Goal: Task Accomplishment & Management: Use online tool/utility

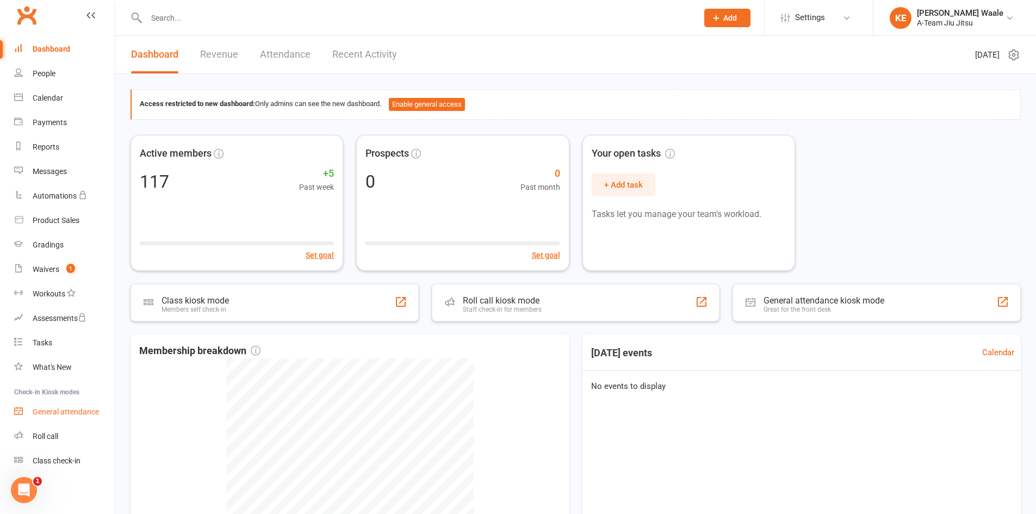
click at [56, 411] on div "General attendance" at bounding box center [66, 411] width 66 height 9
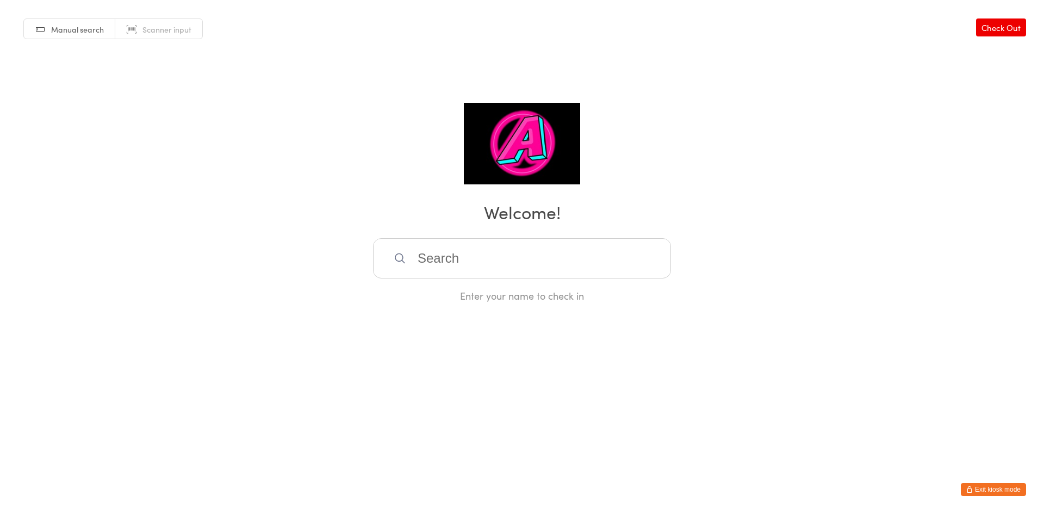
click at [525, 256] on input "search" at bounding box center [522, 258] width 298 height 40
type input "logo"
click at [459, 290] on div "[PERSON_NAME]" at bounding box center [522, 293] width 278 height 15
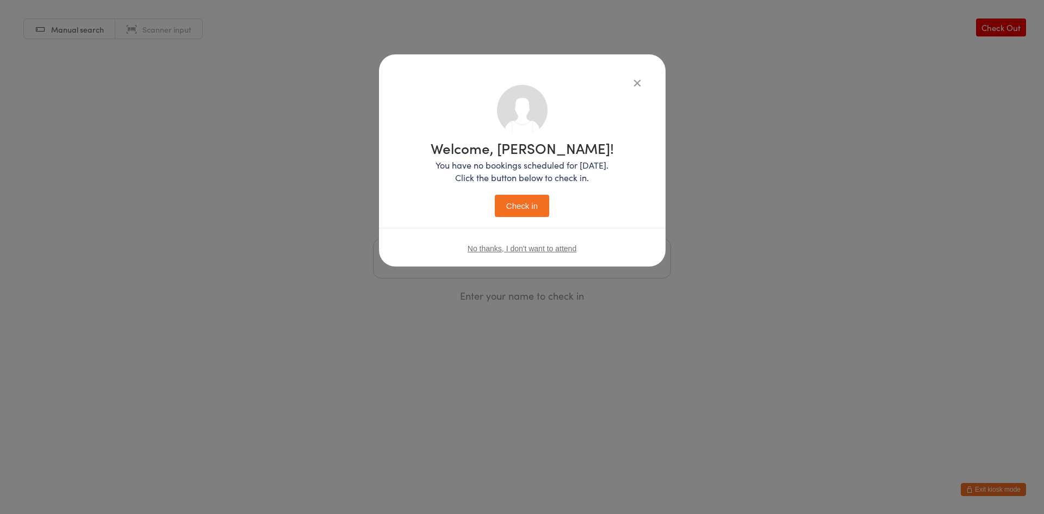
click at [512, 205] on button "Check in" at bounding box center [522, 206] width 54 height 22
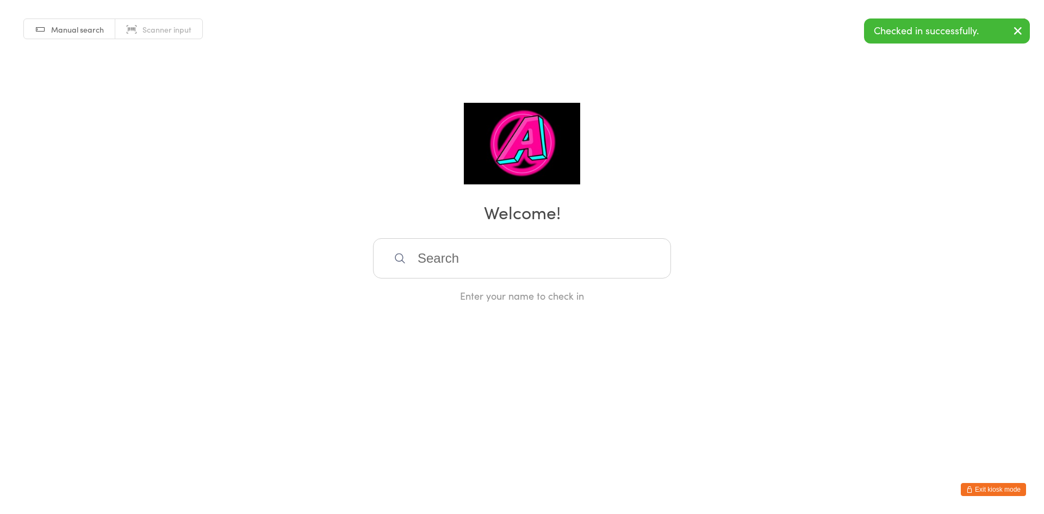
click at [480, 260] on input "search" at bounding box center [522, 258] width 298 height 40
type input "nav"
click at [473, 288] on div "Daniel Navarrete" at bounding box center [522, 293] width 278 height 15
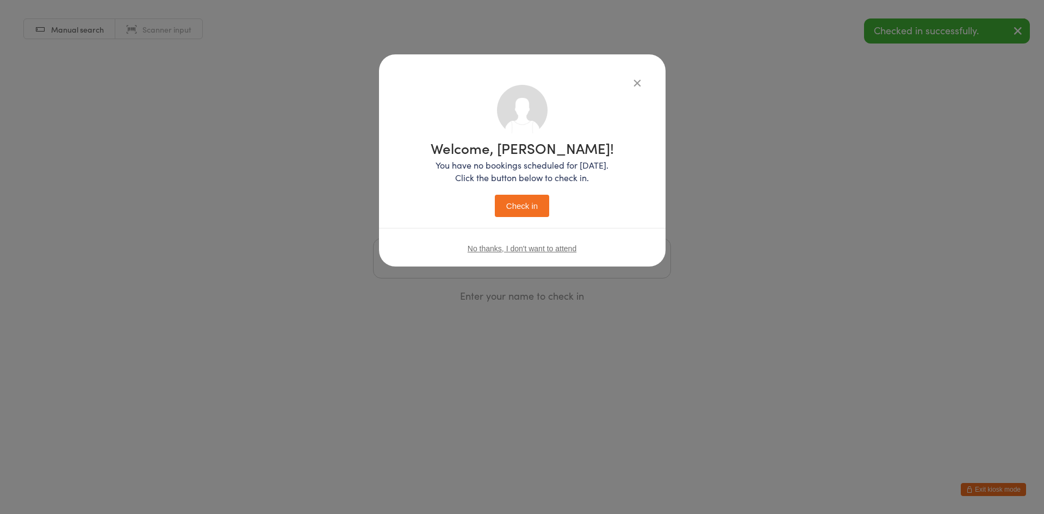
click at [510, 204] on button "Check in" at bounding box center [522, 206] width 54 height 22
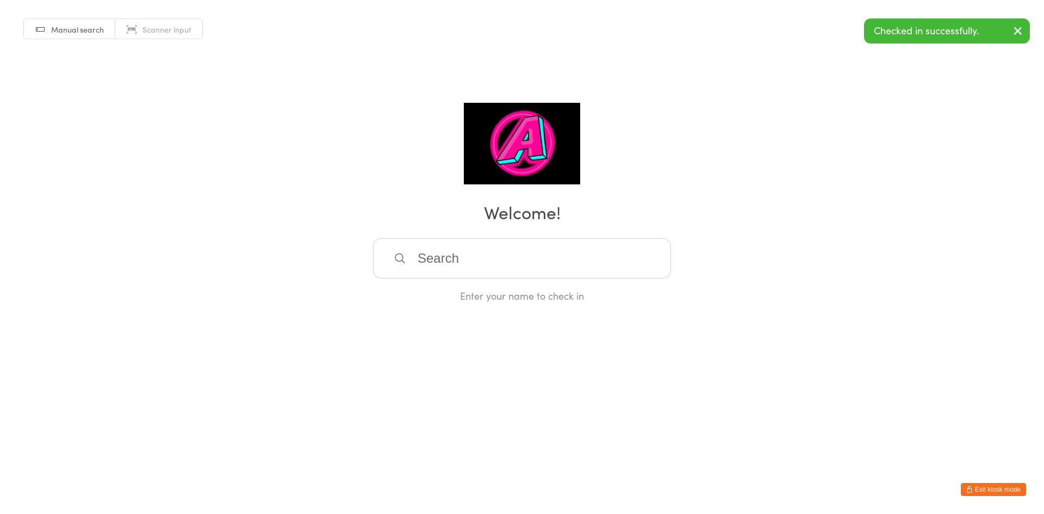
click at [467, 264] on input "search" at bounding box center [522, 258] width 298 height 40
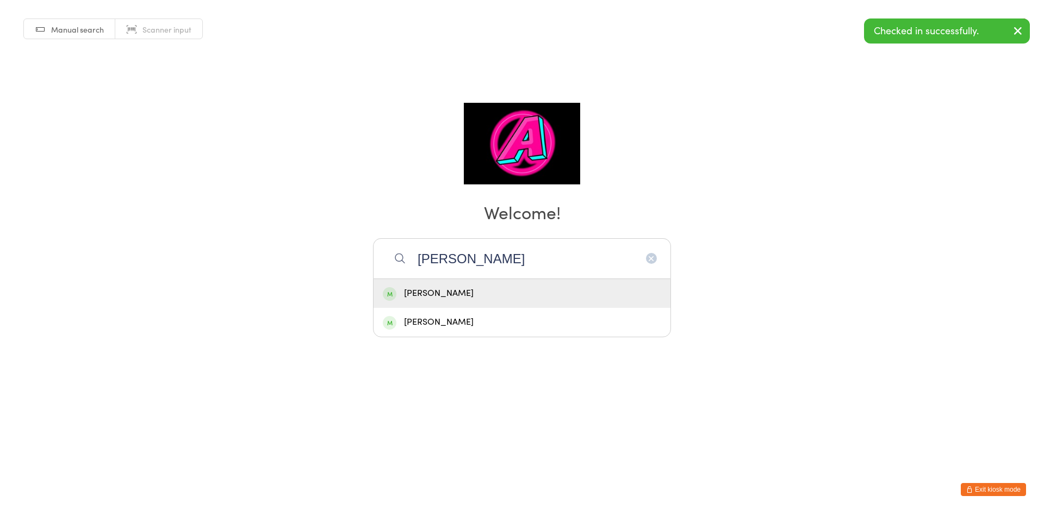
type input "tim"
click at [464, 286] on div "Tim Breen" at bounding box center [522, 293] width 278 height 15
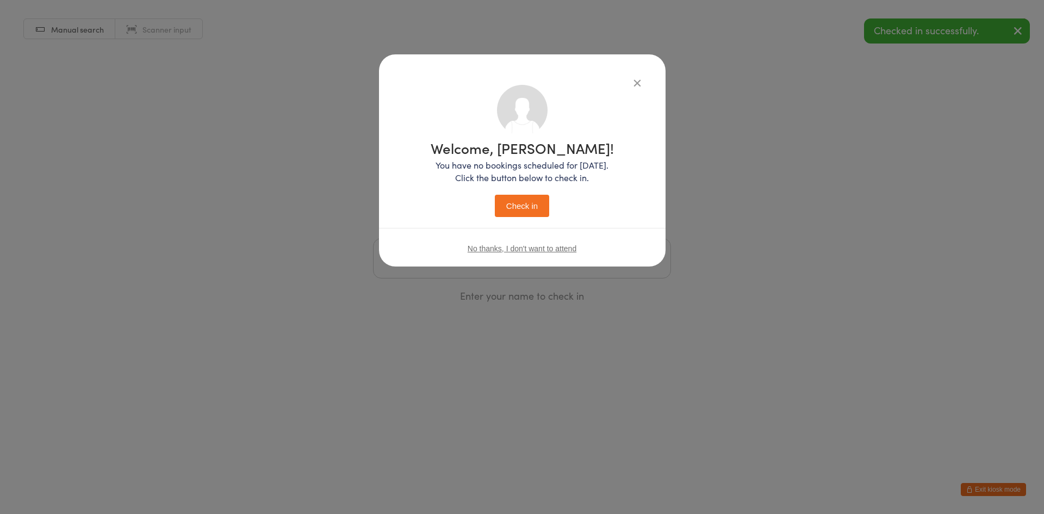
click at [527, 210] on button "Check in" at bounding box center [522, 206] width 54 height 22
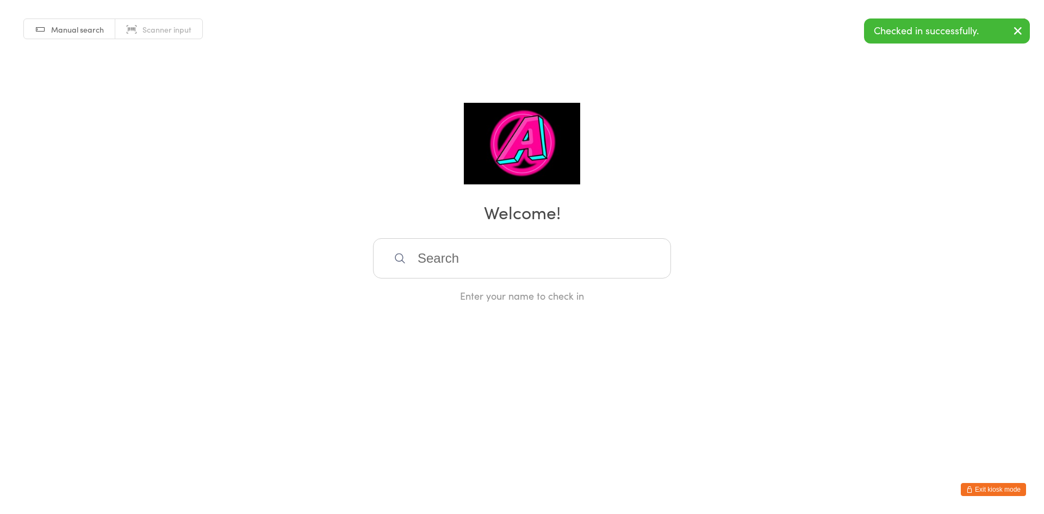
click at [471, 266] on input "search" at bounding box center [522, 258] width 298 height 40
type input "oli"
click at [458, 288] on div "Oliver Scott" at bounding box center [522, 293] width 278 height 15
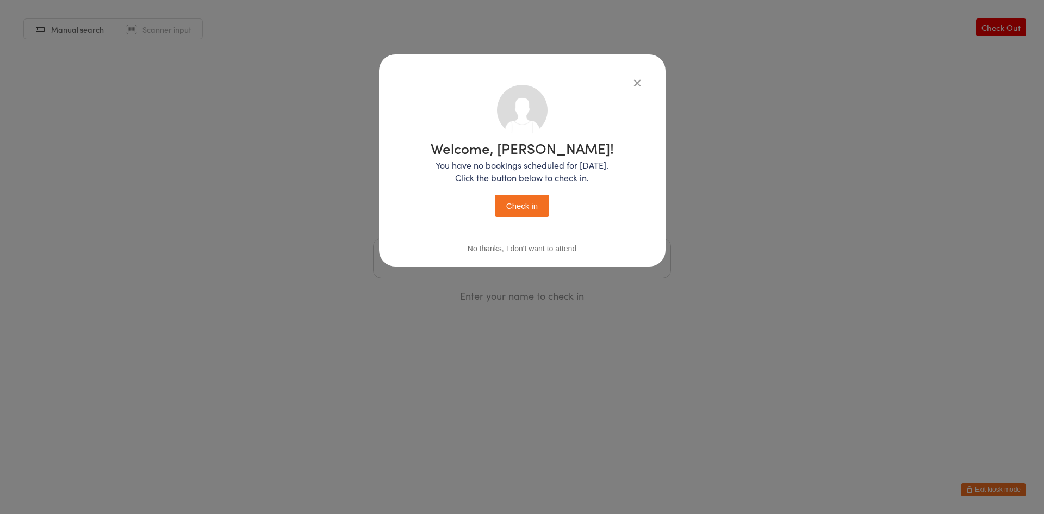
click at [507, 215] on button "Check in" at bounding box center [522, 206] width 54 height 22
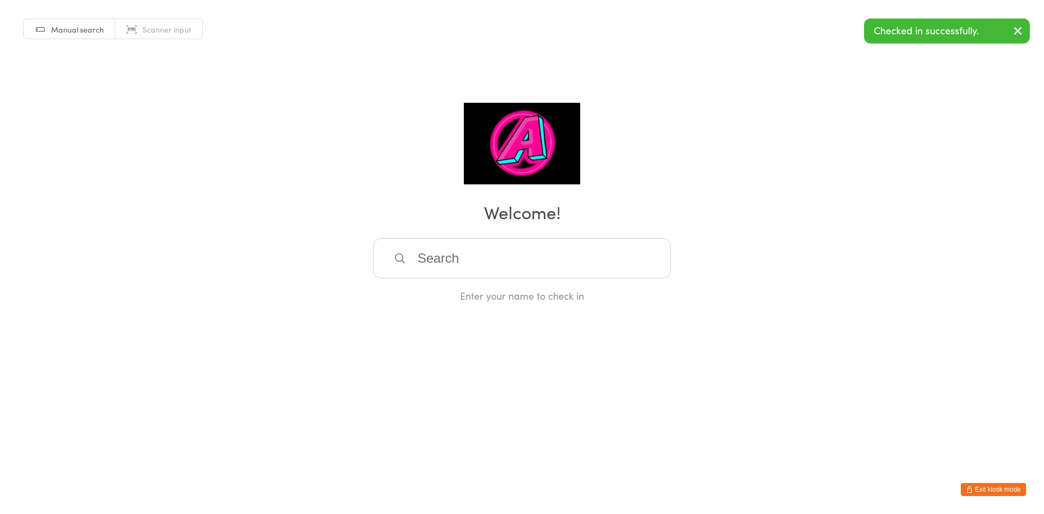
click at [444, 267] on input "search" at bounding box center [522, 258] width 298 height 40
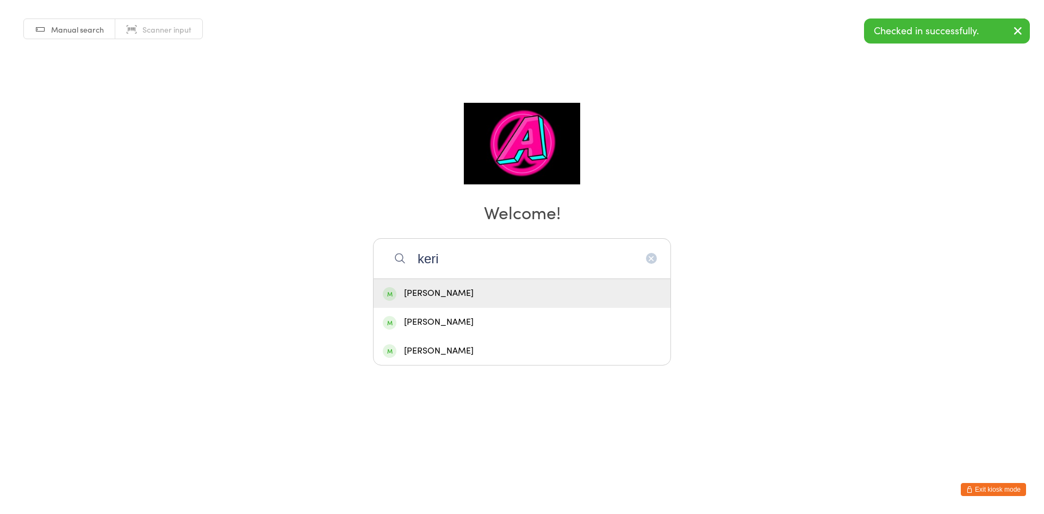
type input "keri"
click at [445, 290] on div "Kerian Dunphy" at bounding box center [522, 293] width 278 height 15
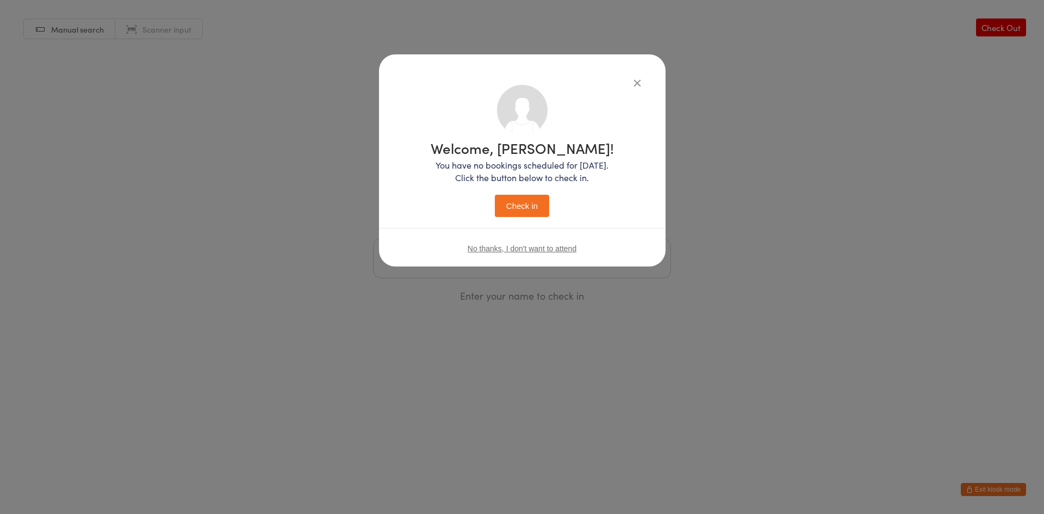
click at [506, 196] on button "Check in" at bounding box center [522, 206] width 54 height 22
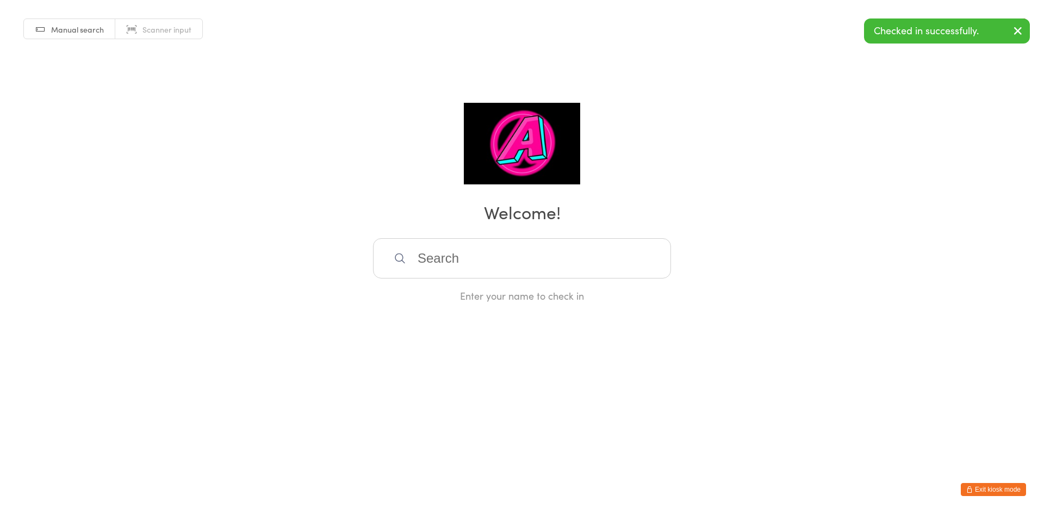
click at [460, 262] on input "search" at bounding box center [522, 258] width 298 height 40
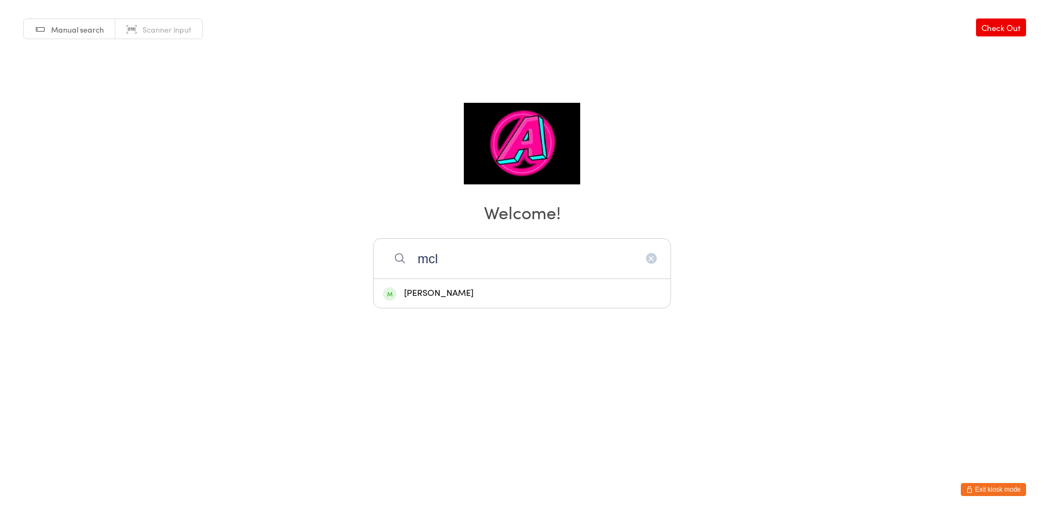
type input "mcl"
click at [458, 287] on div "Daniel McLachlan" at bounding box center [522, 293] width 278 height 15
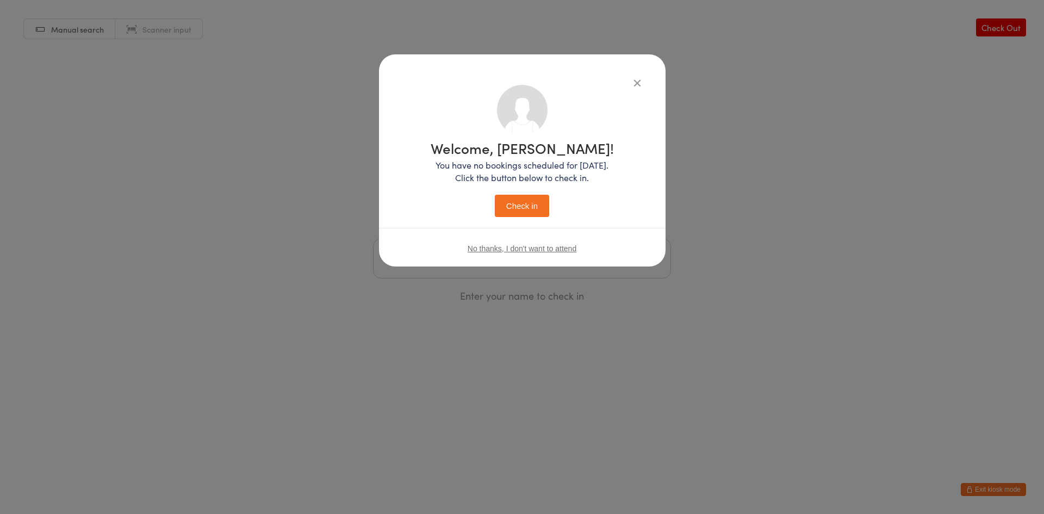
click at [531, 189] on div "Welcome, Daniel! You have no bookings scheduled for today. Click the button bel…" at bounding box center [522, 179] width 183 height 76
click at [529, 195] on button "Check in" at bounding box center [522, 206] width 54 height 22
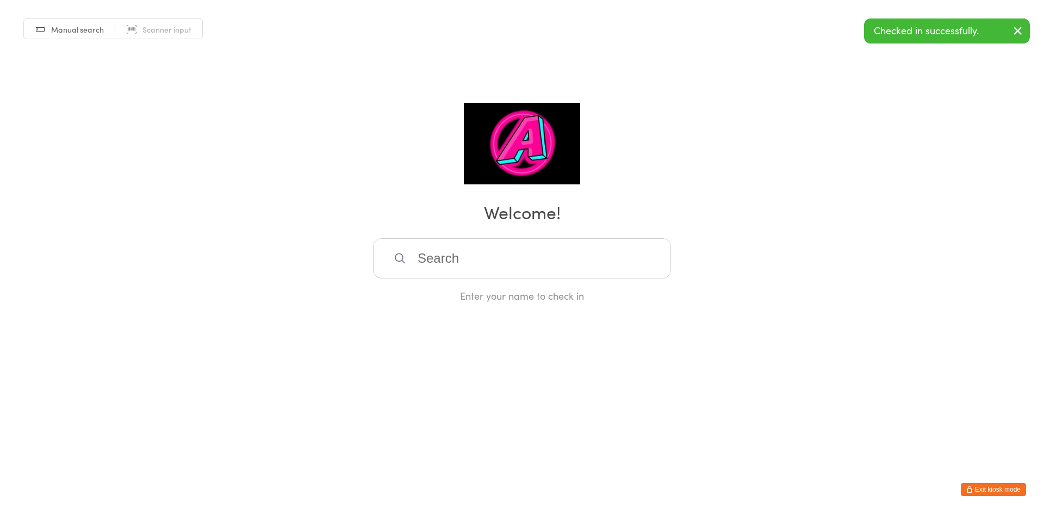
click at [457, 274] on input "search" at bounding box center [522, 258] width 298 height 40
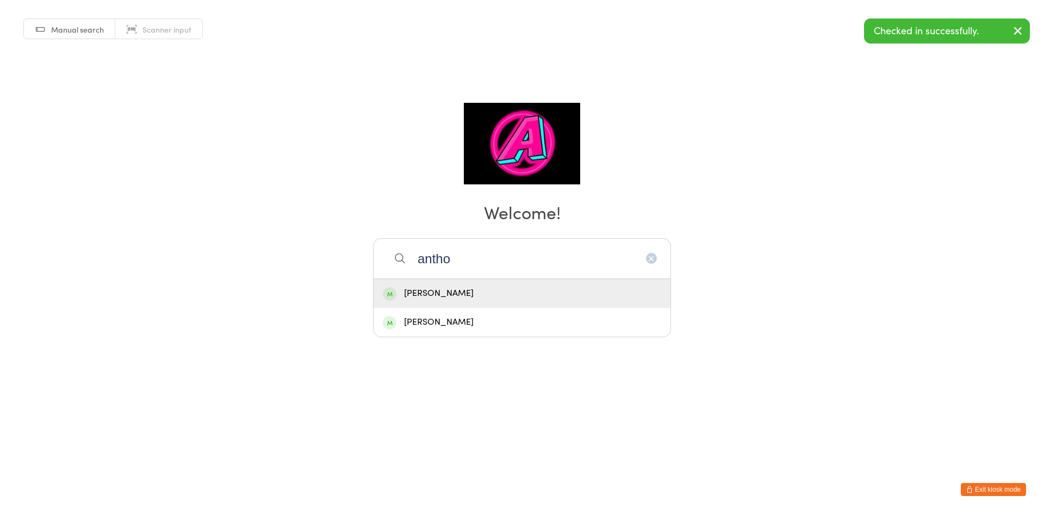
type input "antho"
click at [462, 301] on div "Anthony Millanta" at bounding box center [522, 293] width 297 height 29
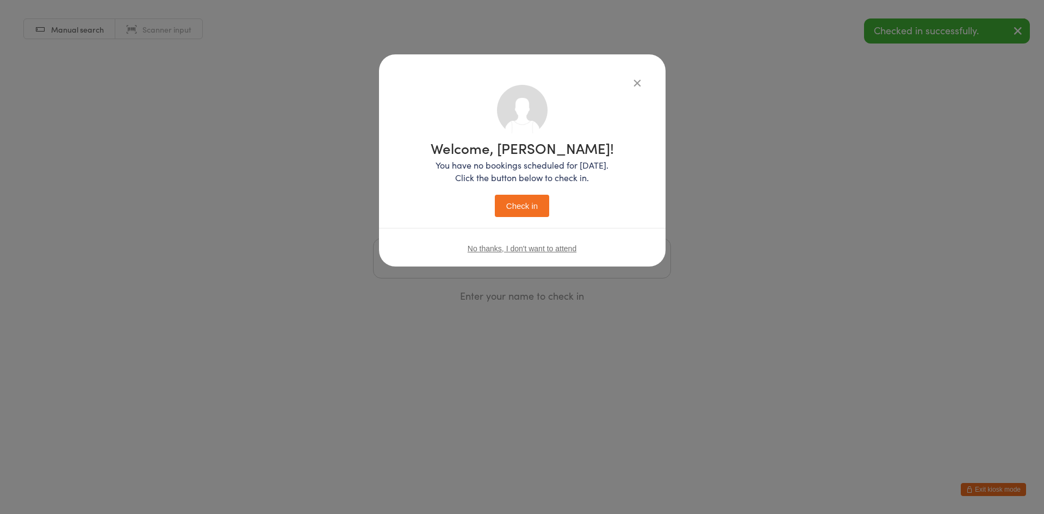
click at [503, 212] on button "Check in" at bounding box center [522, 206] width 54 height 22
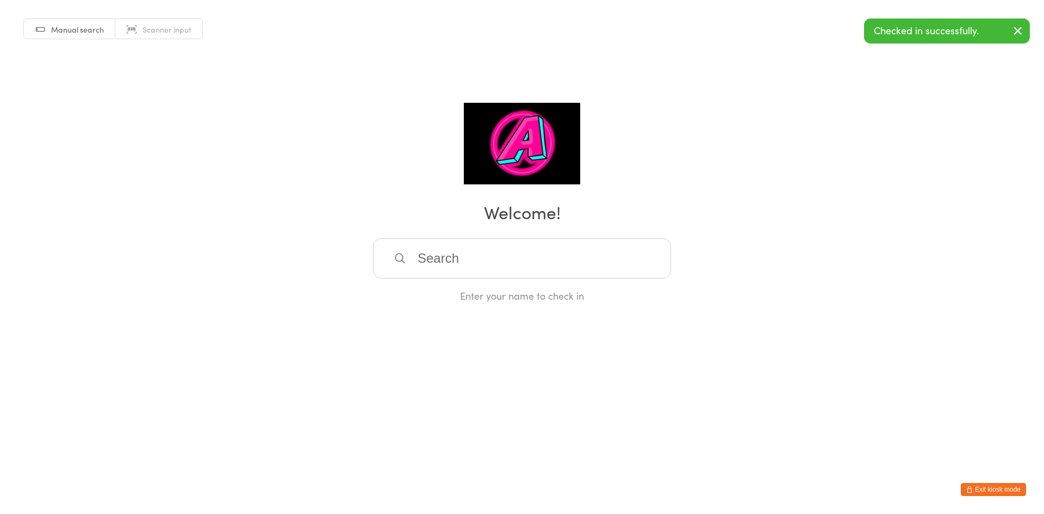
click at [481, 256] on input "search" at bounding box center [522, 258] width 298 height 40
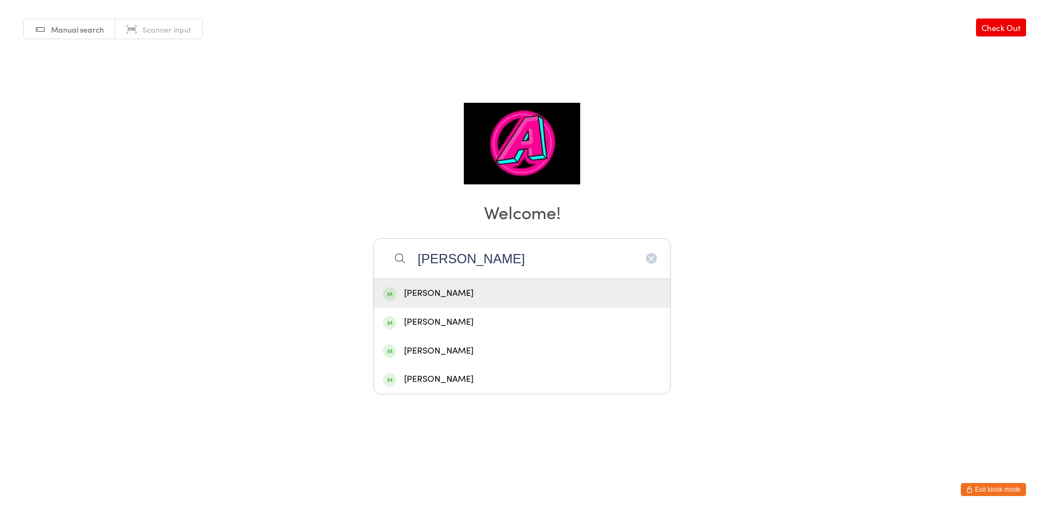
type input "nicole"
click at [465, 296] on div "Nicole Englhofer" at bounding box center [522, 293] width 278 height 15
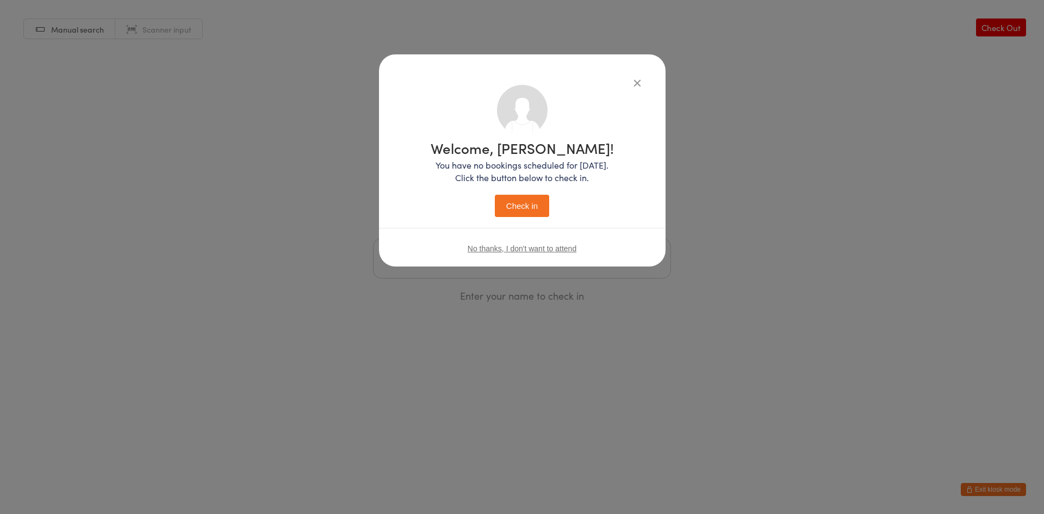
click at [534, 201] on button "Check in" at bounding box center [522, 206] width 54 height 22
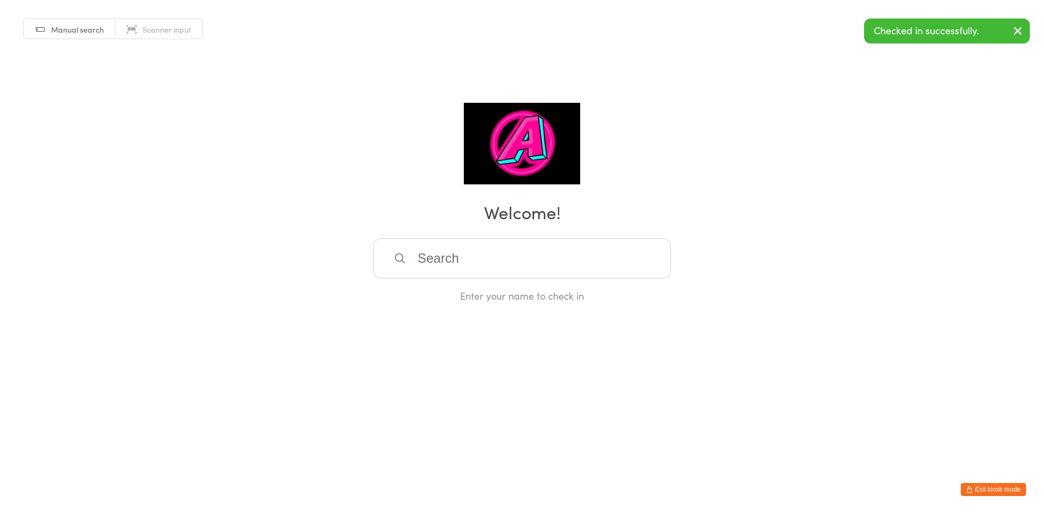
click at [481, 270] on input "search" at bounding box center [522, 258] width 298 height 40
type input "emm"
click at [480, 290] on div "Emma Garrett" at bounding box center [522, 293] width 278 height 15
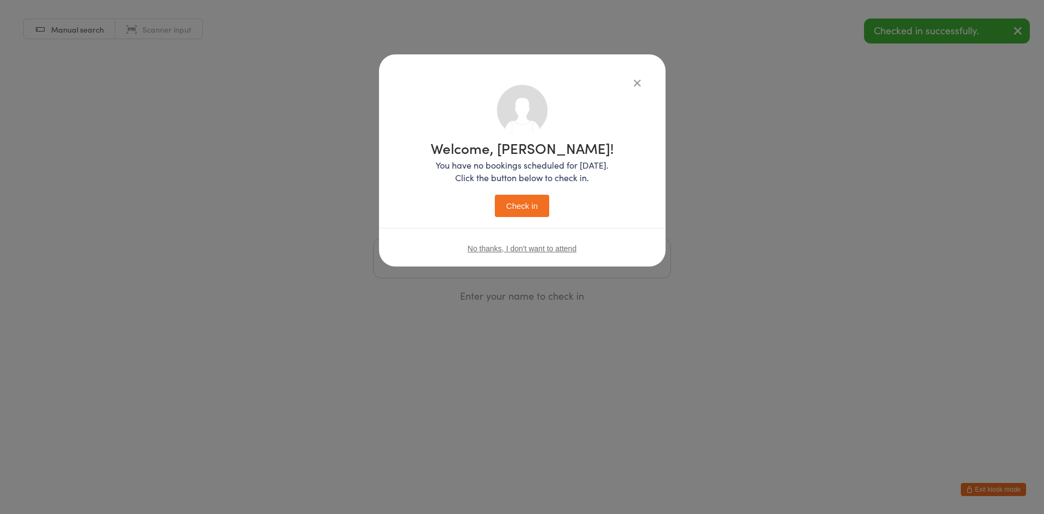
click at [522, 210] on button "Check in" at bounding box center [522, 206] width 54 height 22
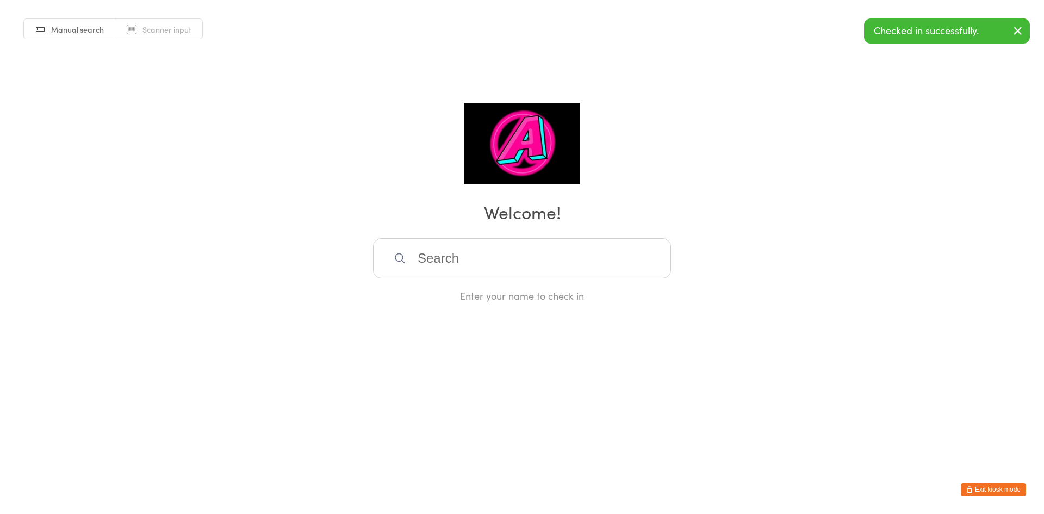
click at [502, 262] on input "search" at bounding box center [522, 258] width 298 height 40
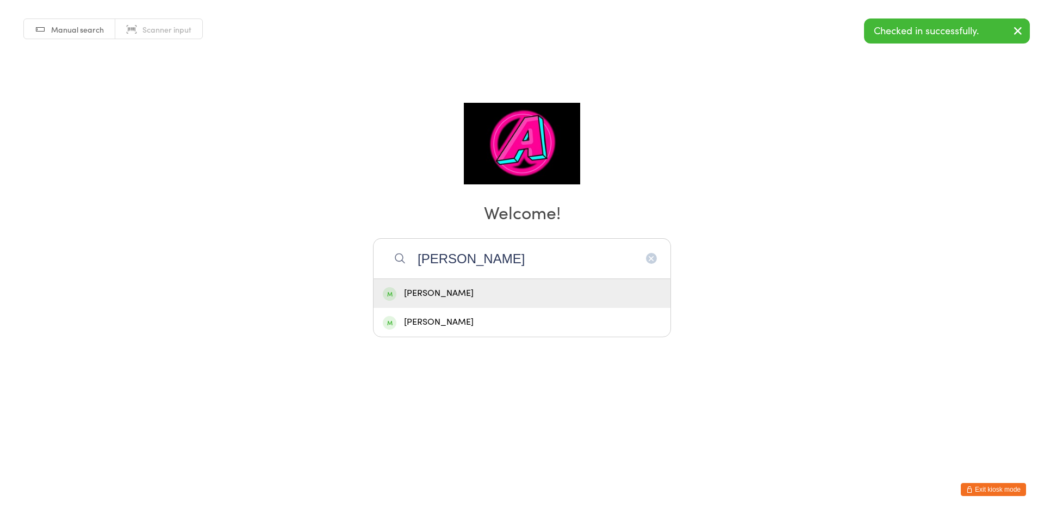
type input "tim"
click at [493, 282] on div "Tim Breen" at bounding box center [522, 293] width 297 height 29
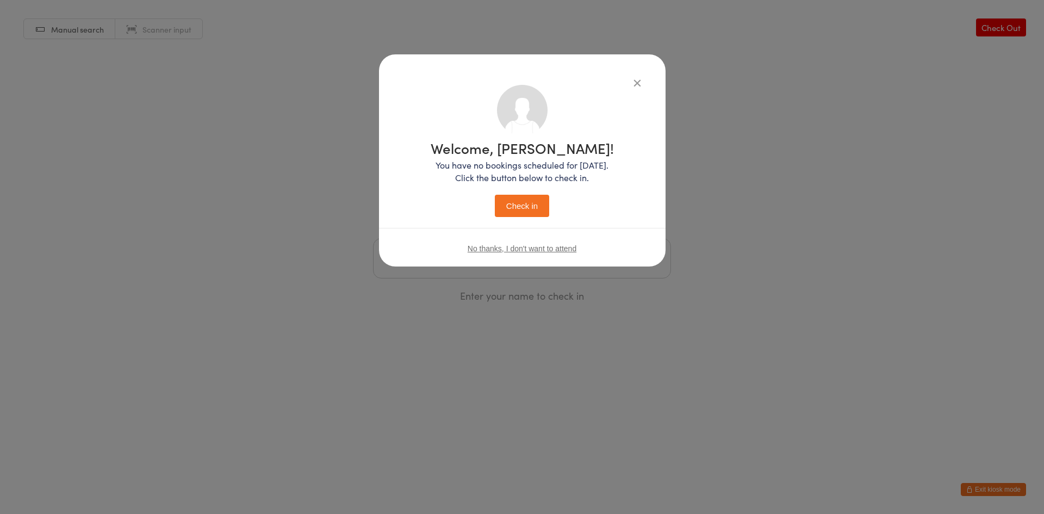
click at [523, 217] on div "Welcome, Tim! You have no bookings scheduled for today. Click the button below …" at bounding box center [522, 177] width 243 height 184
click at [542, 200] on button "Check in" at bounding box center [522, 206] width 54 height 22
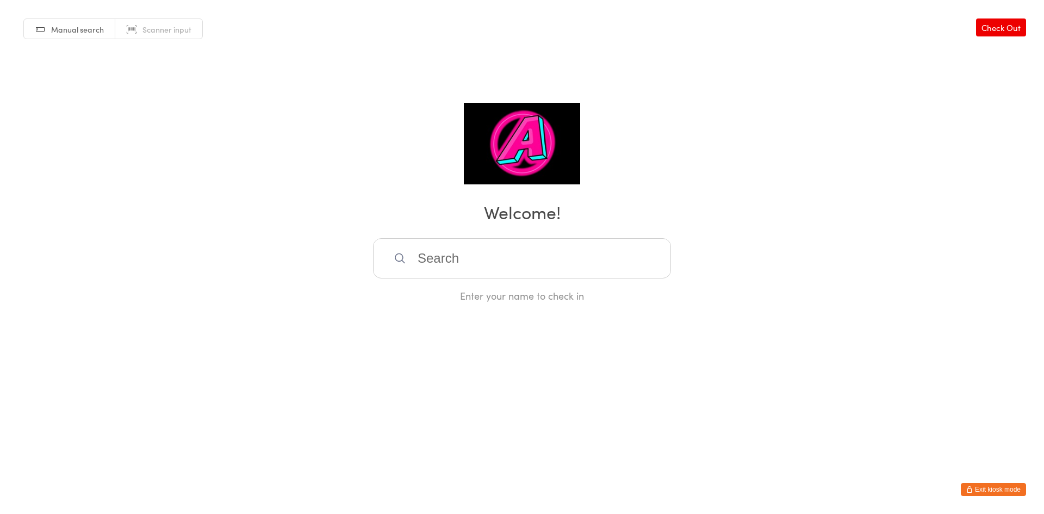
click at [527, 262] on input "search" at bounding box center [522, 258] width 298 height 40
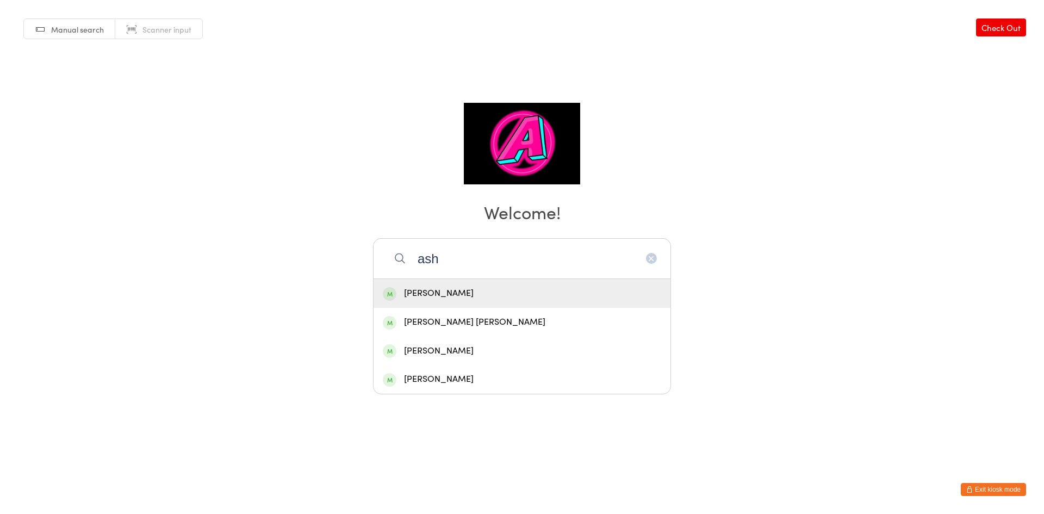
type input "ash"
click at [584, 303] on div "Ashley Beard" at bounding box center [522, 293] width 297 height 29
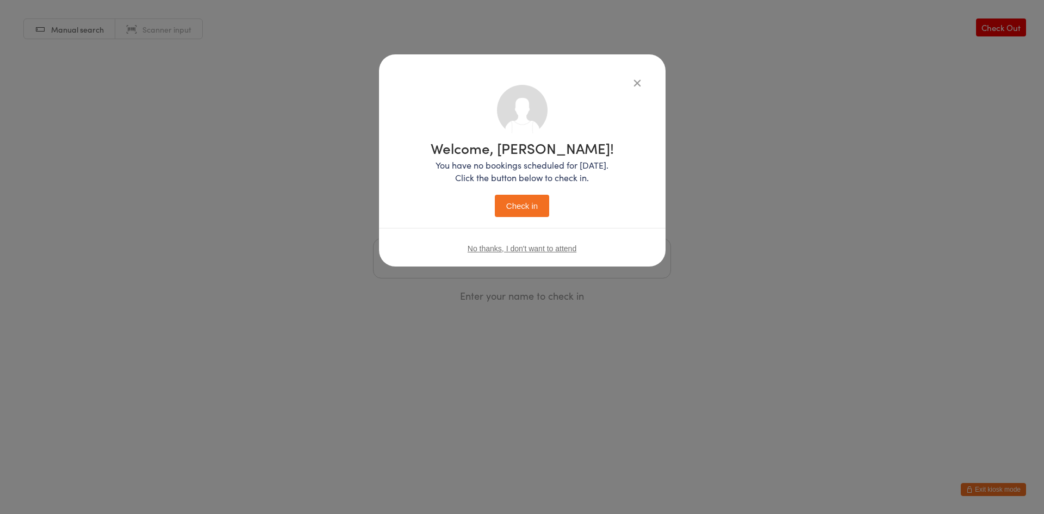
click at [532, 204] on button "Check in" at bounding box center [522, 206] width 54 height 22
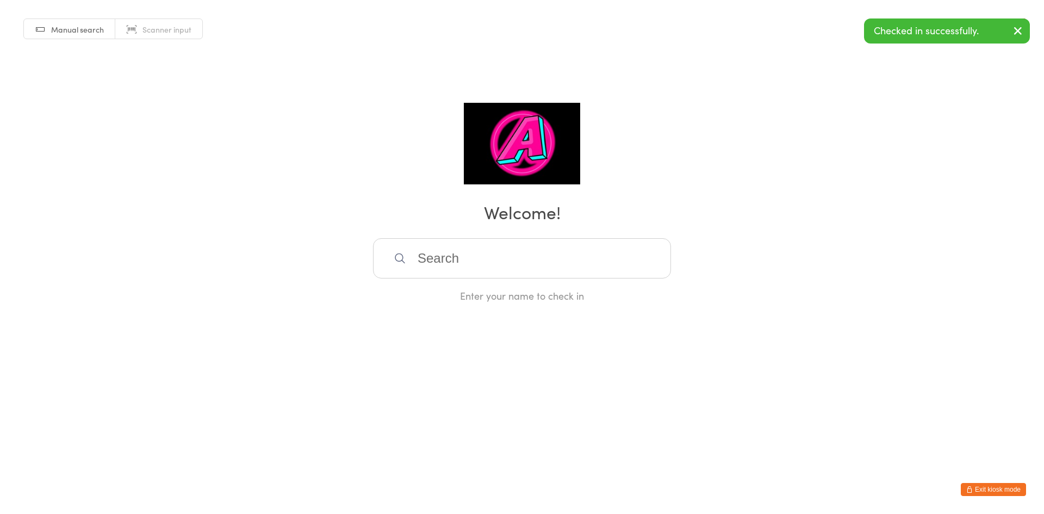
click at [973, 488] on button "Exit kiosk mode" at bounding box center [993, 489] width 65 height 13
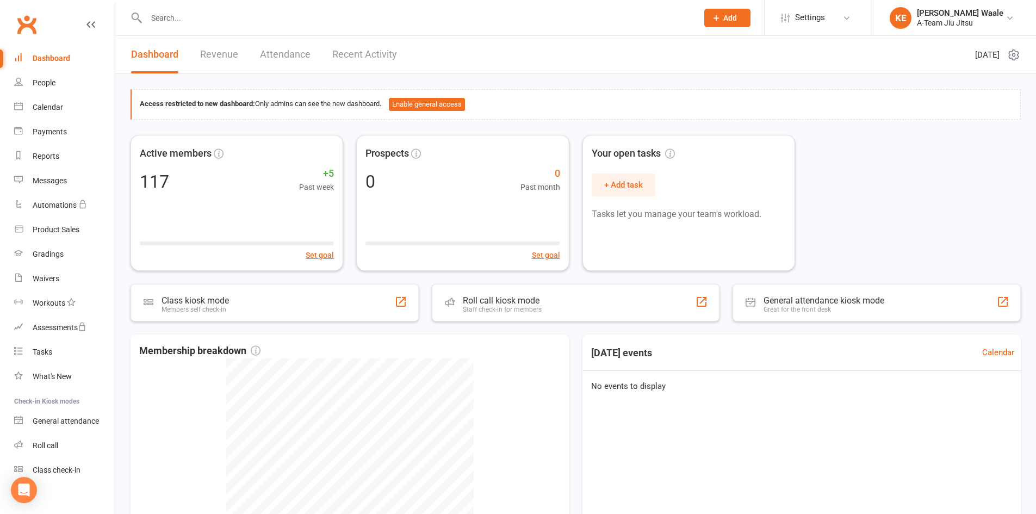
click at [263, 48] on link "Attendance" at bounding box center [285, 55] width 51 height 38
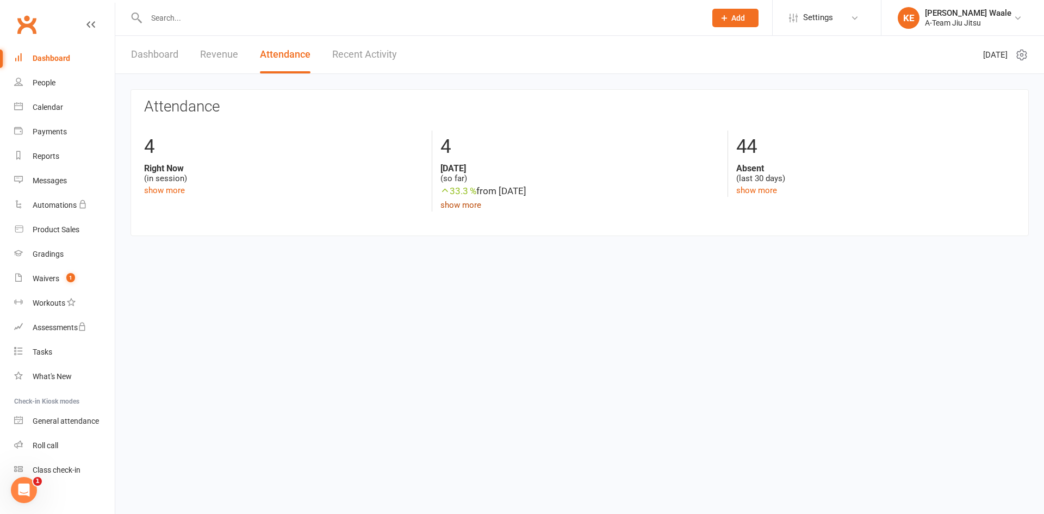
click at [470, 204] on link "show more" at bounding box center [460, 205] width 41 height 10
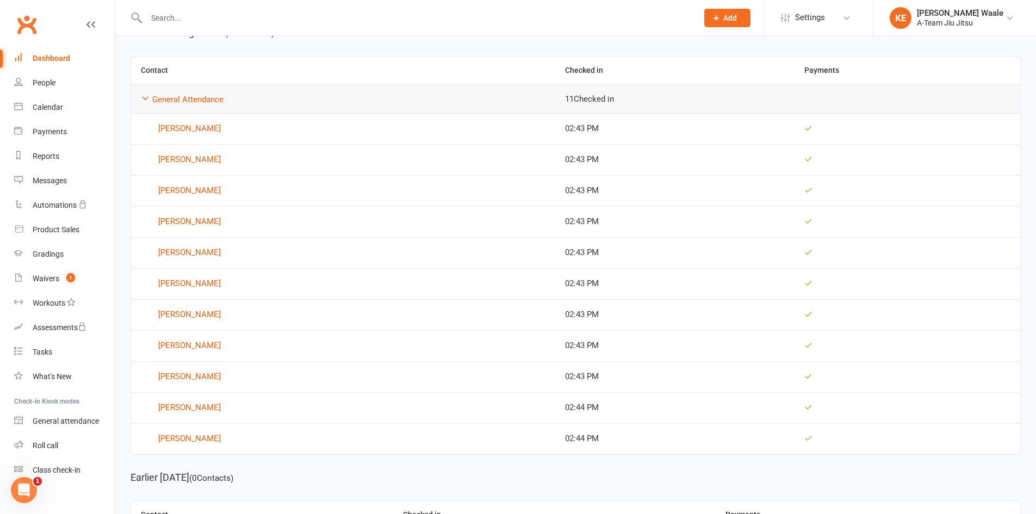
scroll to position [54, 0]
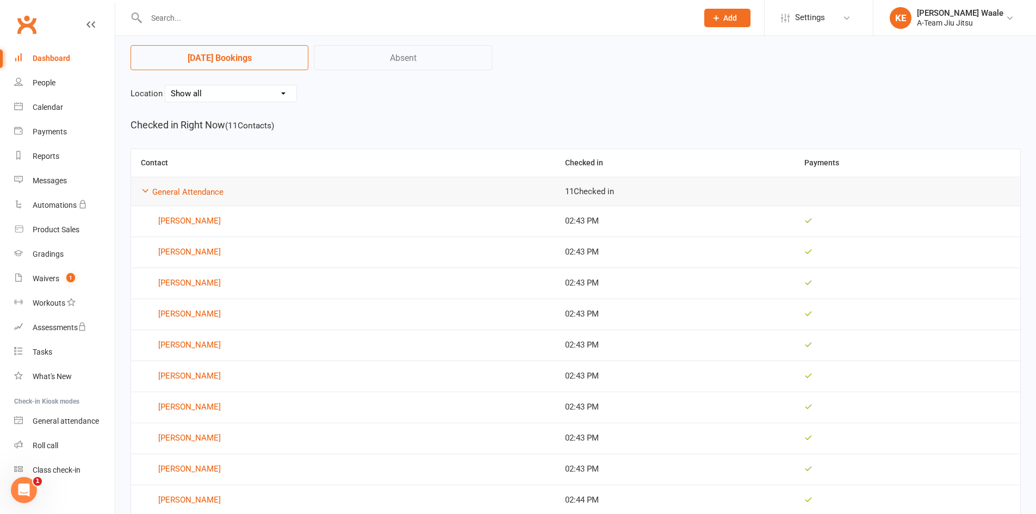
click at [59, 62] on div "Dashboard" at bounding box center [52, 58] width 38 height 9
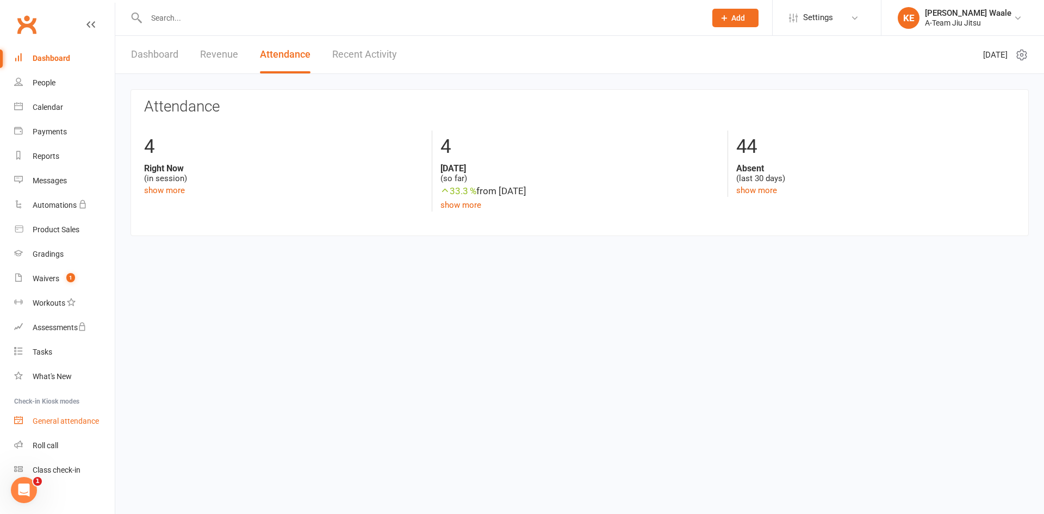
click at [59, 417] on div "General attendance" at bounding box center [66, 421] width 66 height 9
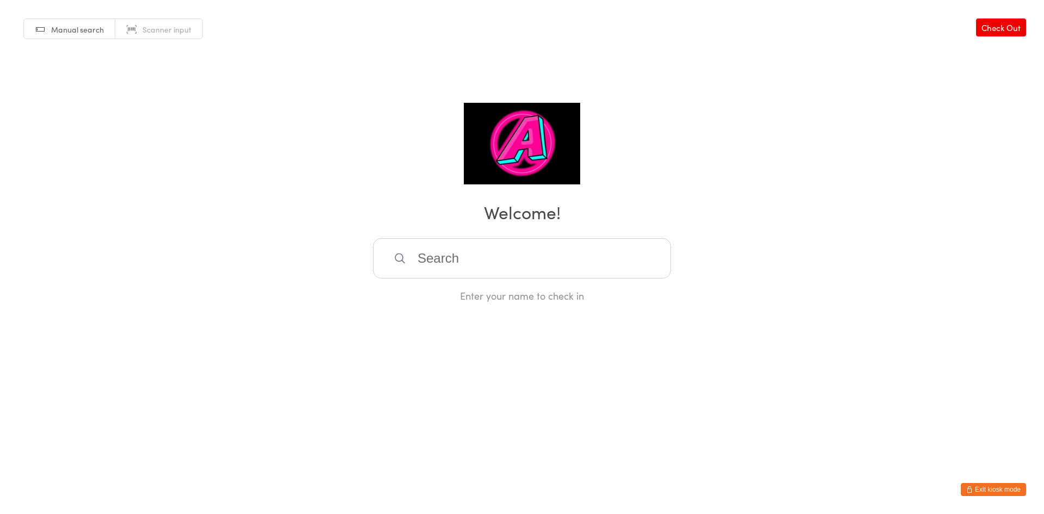
click at [515, 263] on input "search" at bounding box center [522, 258] width 298 height 40
type input "akas"
click at [470, 290] on div "Akash Chaudhary" at bounding box center [522, 293] width 278 height 15
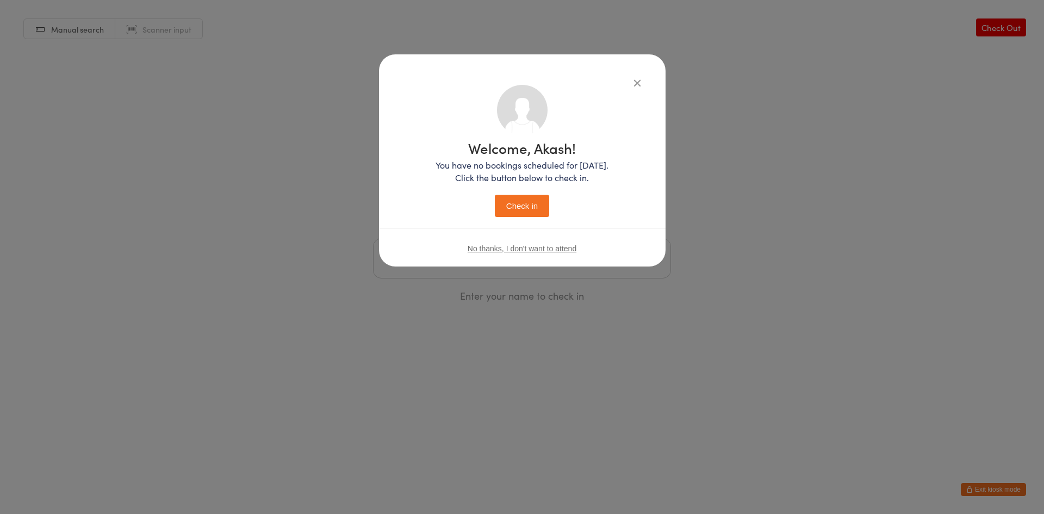
click at [519, 204] on button "Check in" at bounding box center [522, 206] width 54 height 22
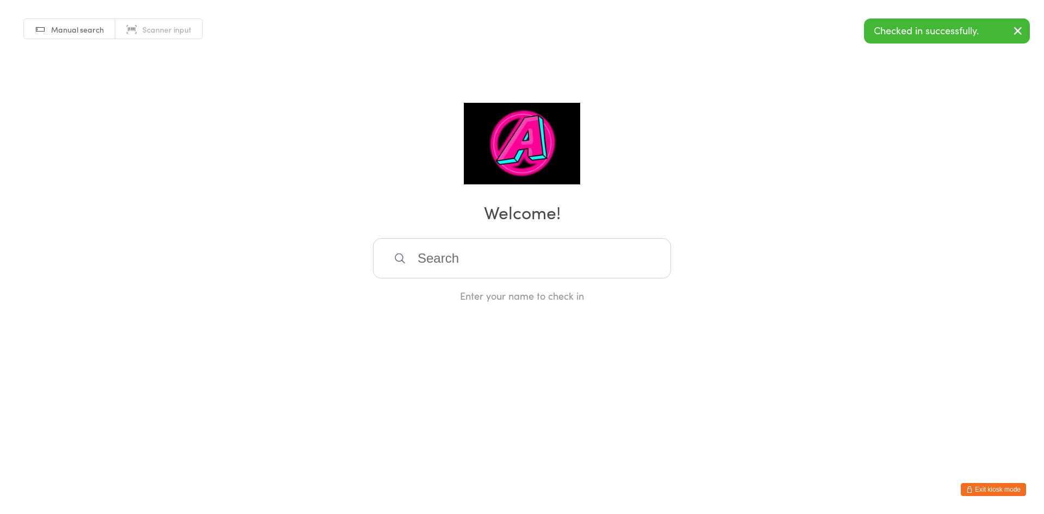
click at [496, 258] on input "search" at bounding box center [522, 258] width 298 height 40
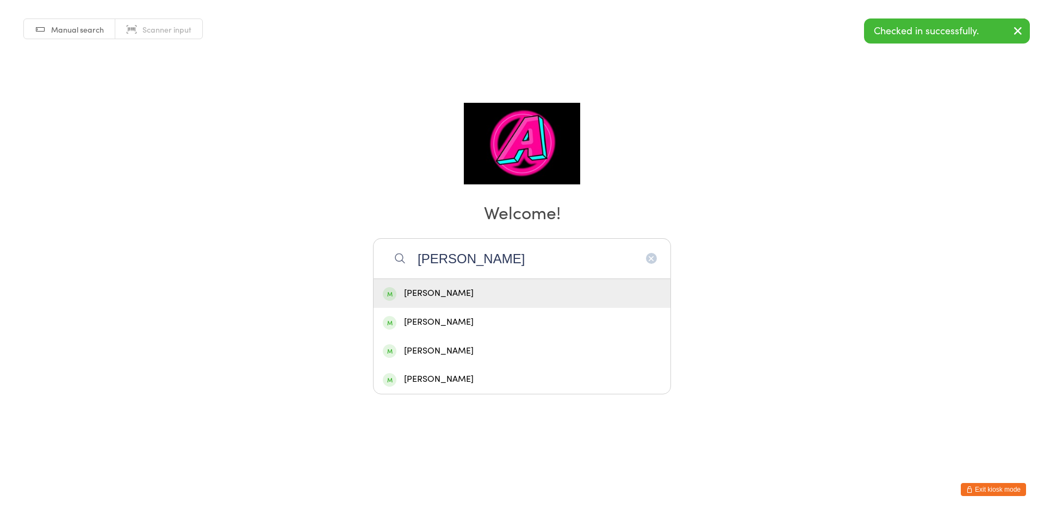
type input "andrew"
click at [479, 284] on div "Andrew Breen" at bounding box center [522, 293] width 297 height 29
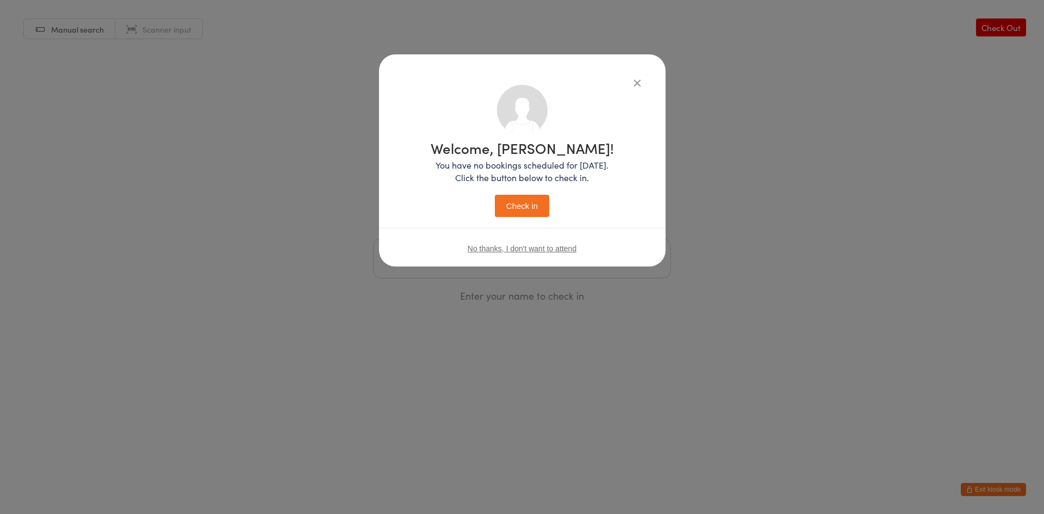
click at [533, 198] on button "Check in" at bounding box center [522, 206] width 54 height 22
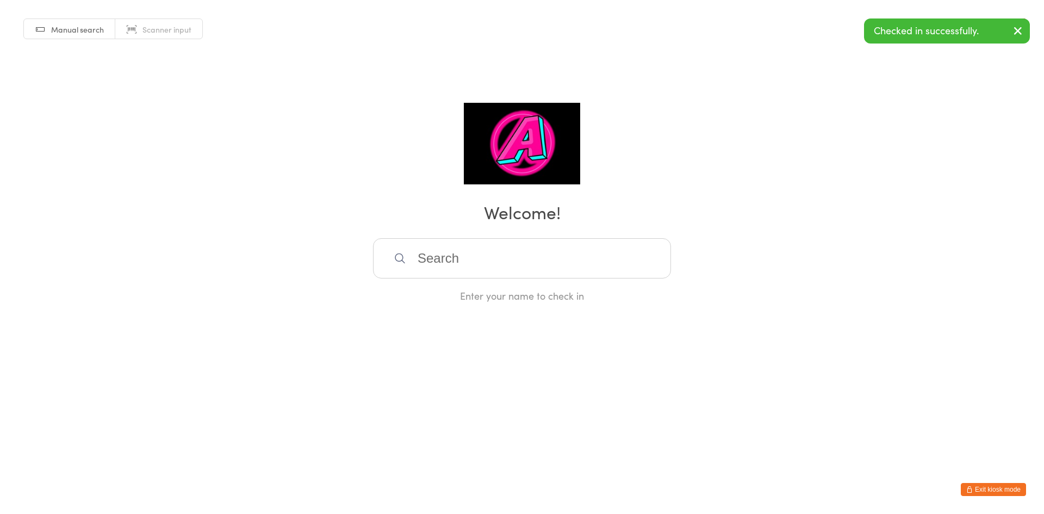
click at [531, 262] on input "search" at bounding box center [522, 258] width 298 height 40
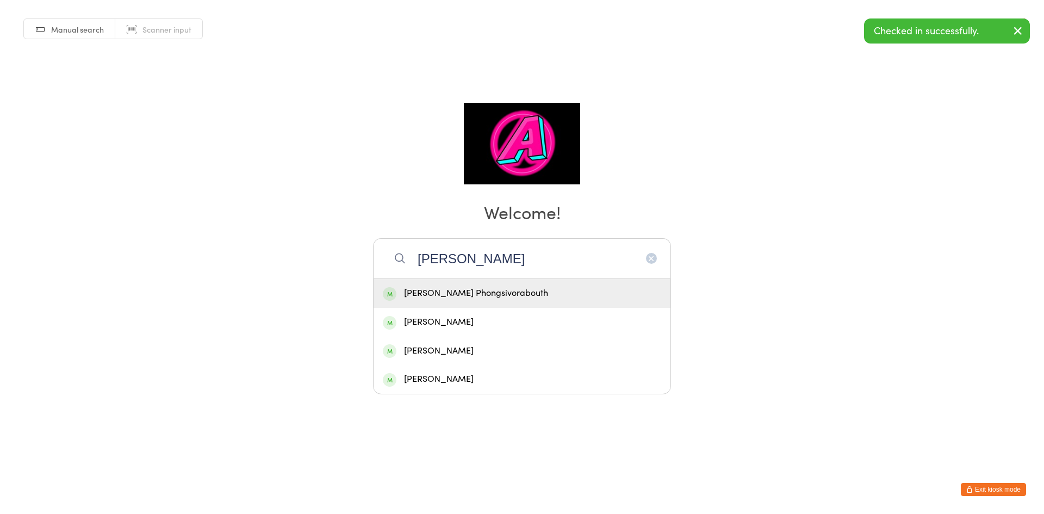
type input "nixon"
click at [489, 286] on div "Nixon Phongsivorabouth" at bounding box center [522, 293] width 278 height 15
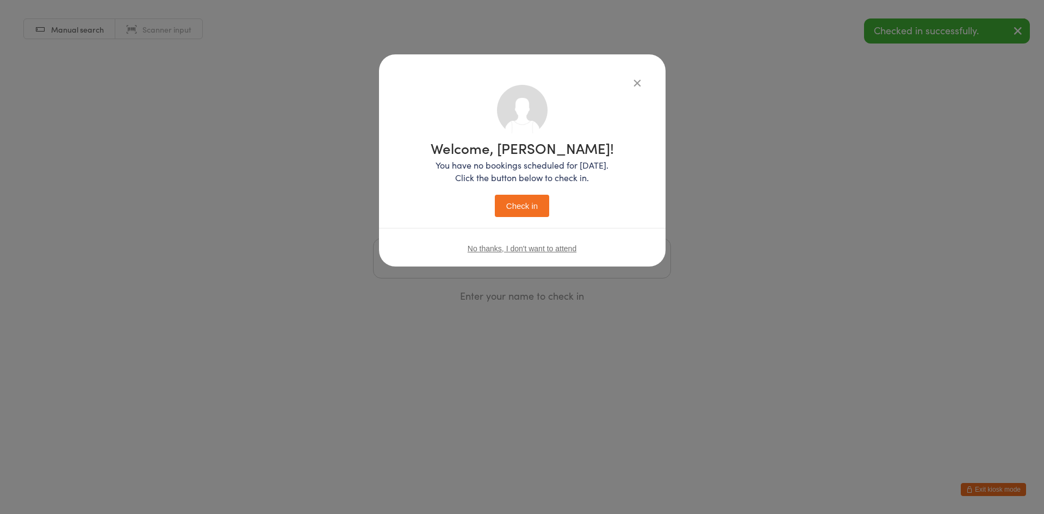
click at [533, 212] on button "Check in" at bounding box center [522, 206] width 54 height 22
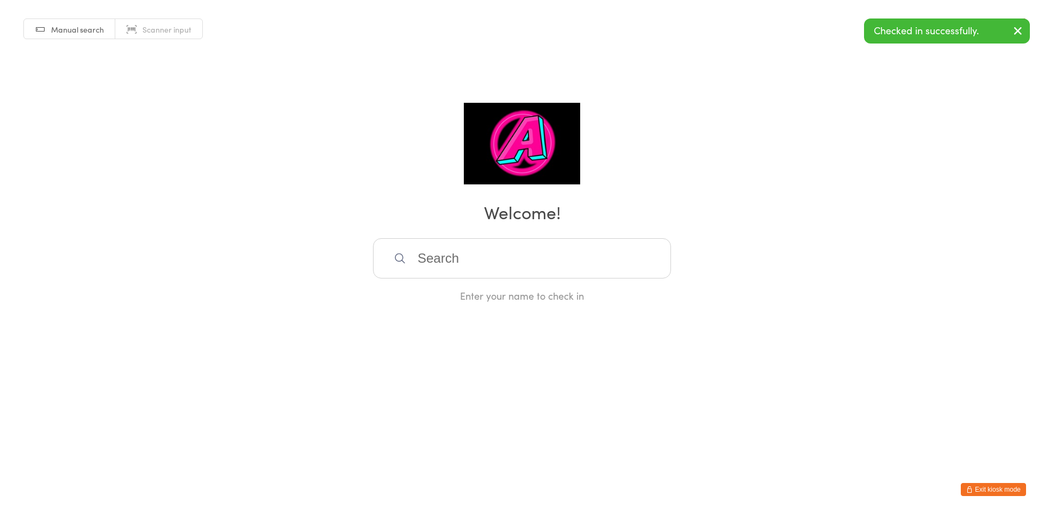
click at [1005, 493] on button "Exit kiosk mode" at bounding box center [993, 489] width 65 height 13
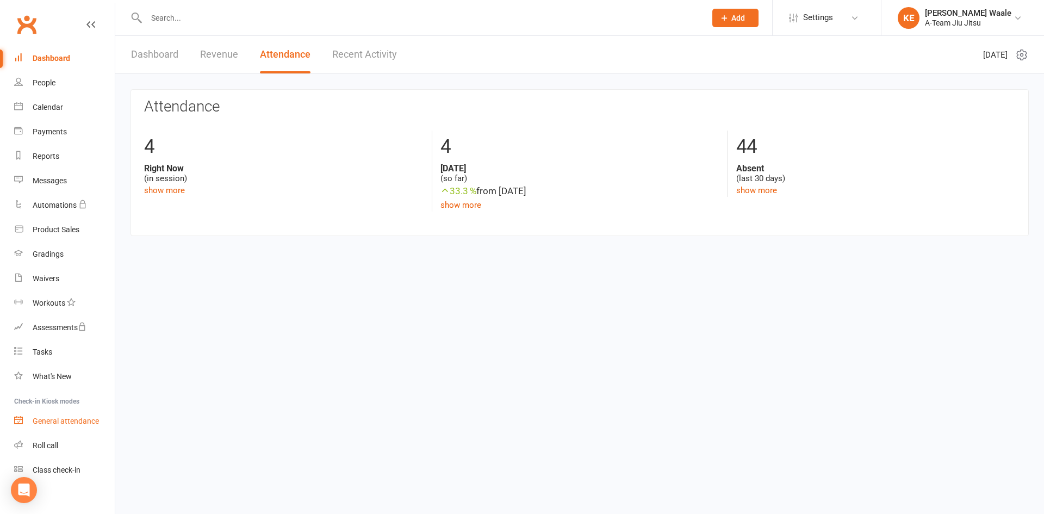
click at [55, 421] on div "General attendance" at bounding box center [66, 421] width 66 height 9
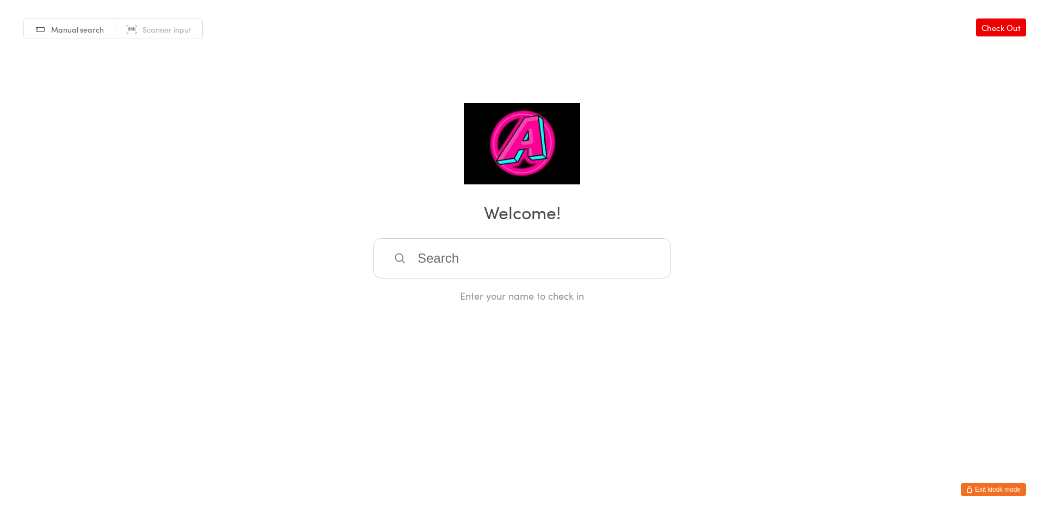
click at [489, 249] on input "search" at bounding box center [522, 258] width 298 height 40
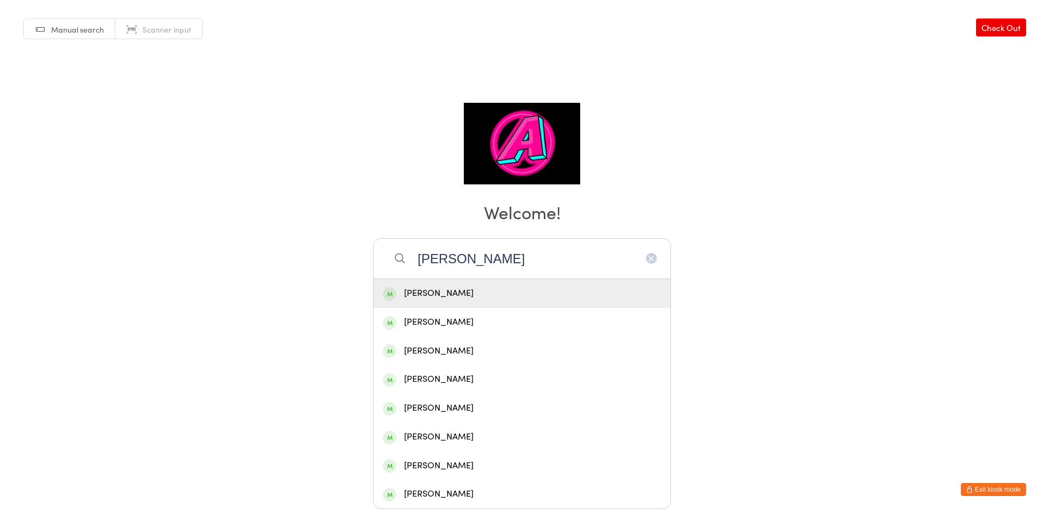
type input "david"
click at [496, 287] on div "David Good" at bounding box center [522, 293] width 278 height 15
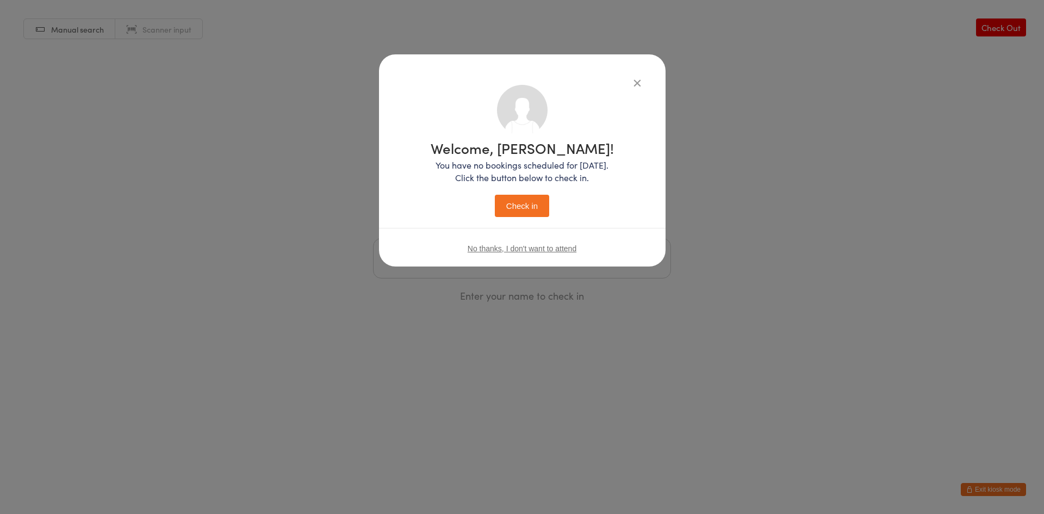
click at [530, 216] on button "Check in" at bounding box center [522, 206] width 54 height 22
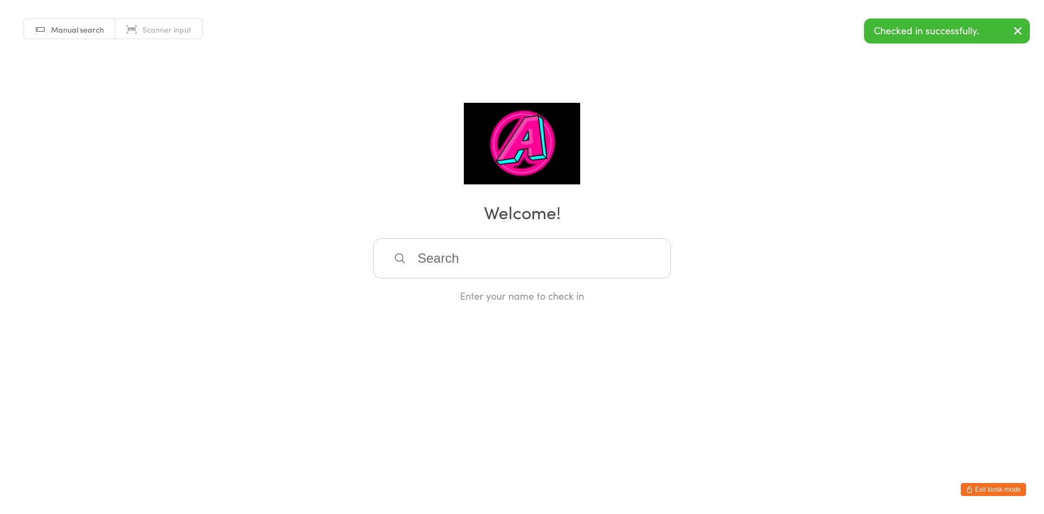
click at [1000, 488] on button "Exit kiosk mode" at bounding box center [993, 489] width 65 height 13
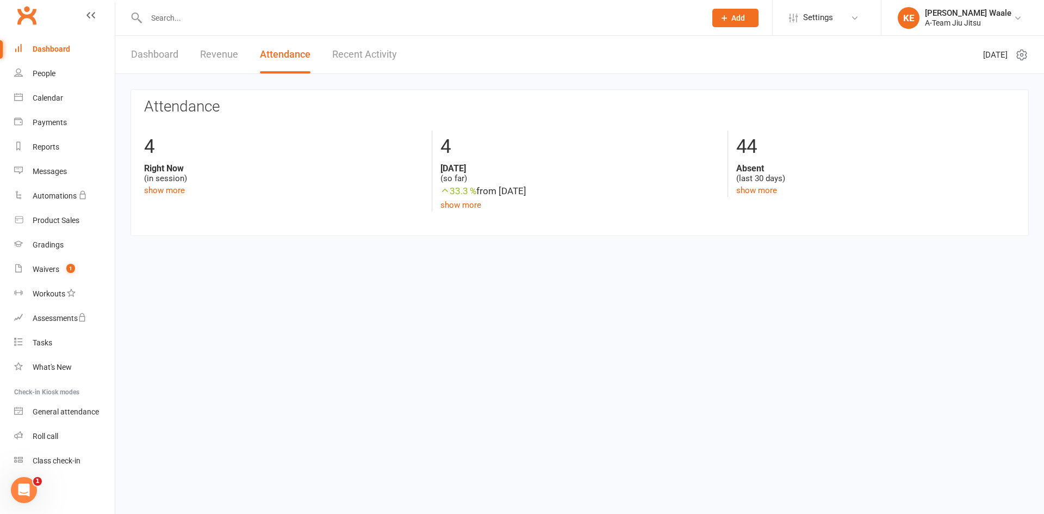
click at [149, 63] on link "Dashboard" at bounding box center [154, 55] width 47 height 38
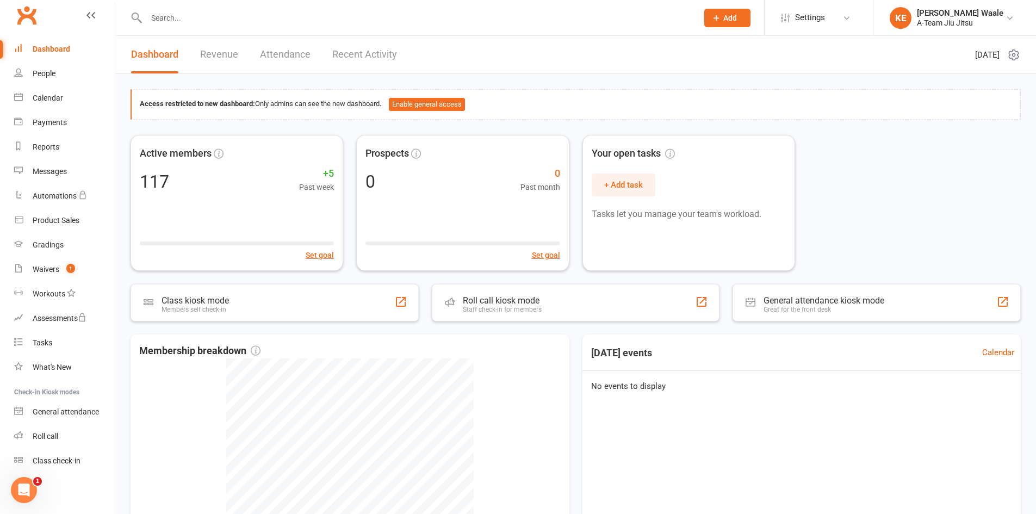
click at [210, 58] on link "Revenue" at bounding box center [219, 55] width 38 height 38
